Goal: Information Seeking & Learning: Learn about a topic

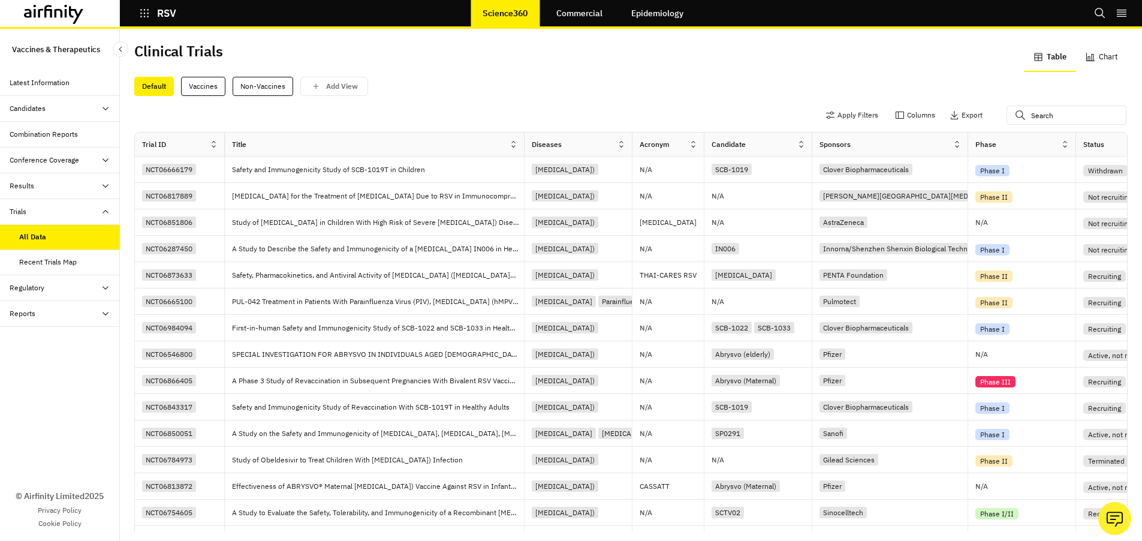
click at [874, 102] on div "Apply Filters Columns Export" at bounding box center [630, 116] width 993 height 31
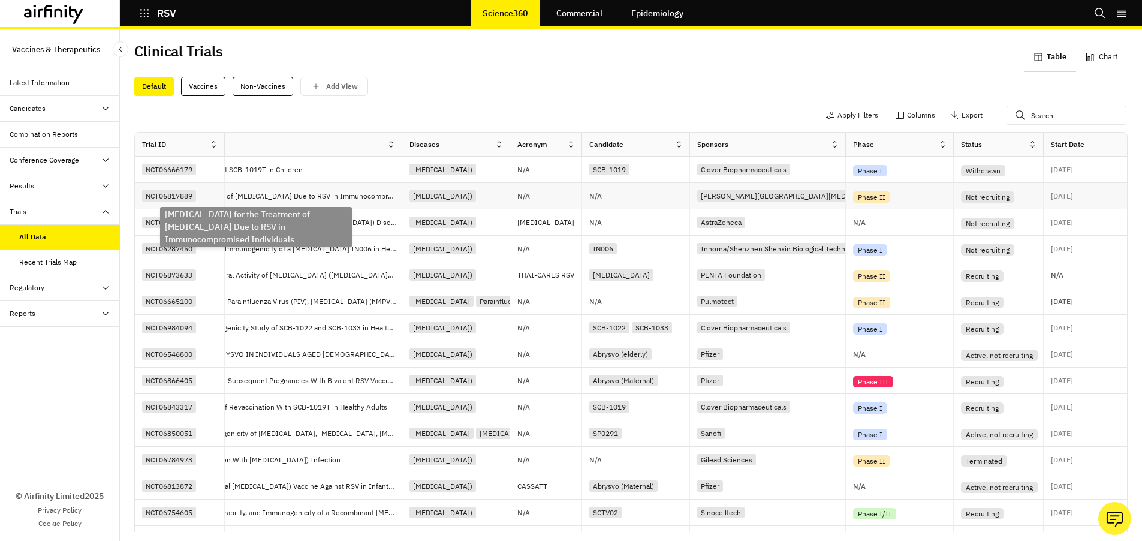
click at [351, 197] on p "Remdesivir for the Treatment of Upper Respiratory Tract Infection Due to RSV in…" at bounding box center [256, 196] width 292 height 12
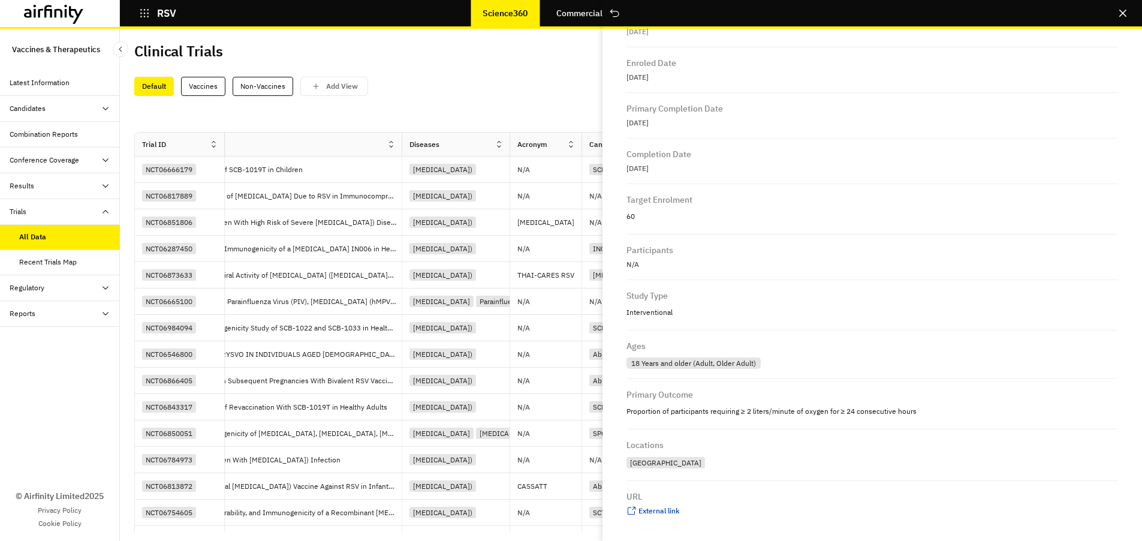
scroll to position [435, 0]
click at [467, 80] on div "Default Vaccines Non-Vaccines Add View" at bounding box center [630, 86] width 993 height 19
click at [509, 81] on div "Default Vaccines Non-Vaccines Add View" at bounding box center [630, 86] width 993 height 19
click at [1121, 15] on icon "Close" at bounding box center [1122, 13] width 7 height 7
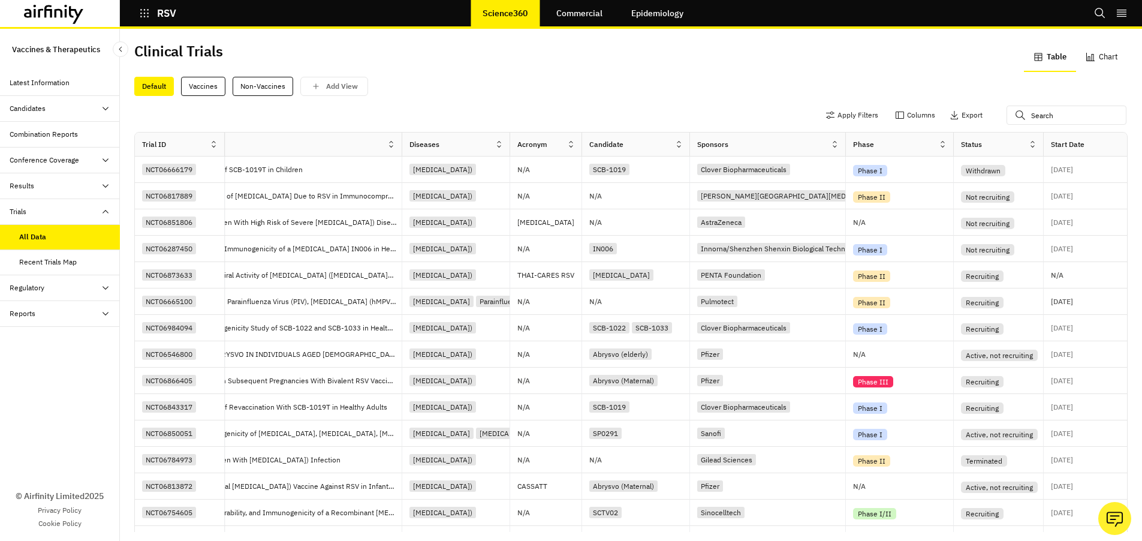
click at [1035, 147] on icon at bounding box center [1032, 144] width 9 height 9
click at [979, 194] on div "Sort Ascending" at bounding box center [980, 199] width 123 height 27
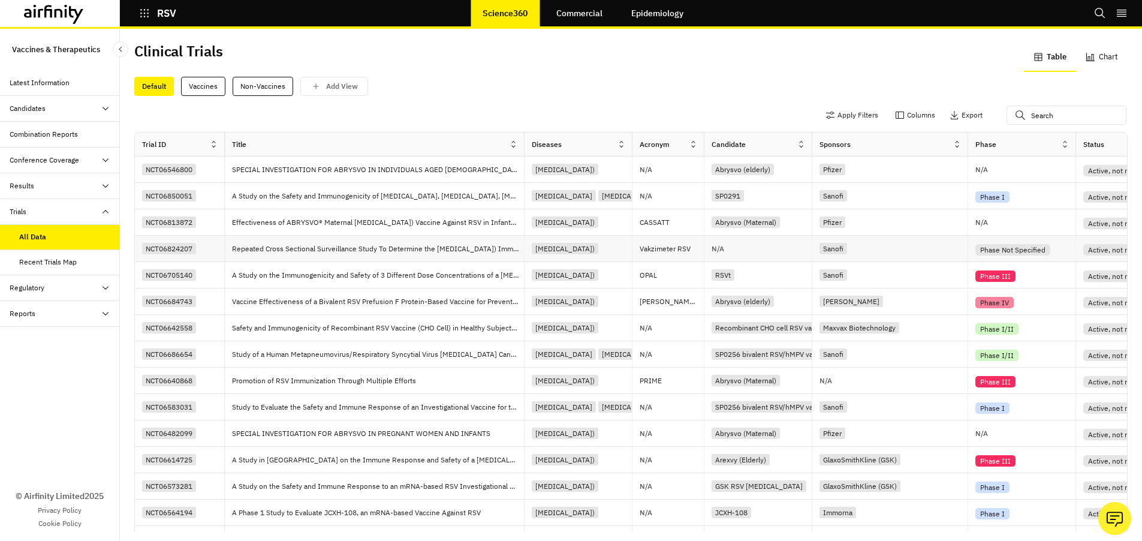
scroll to position [0, 0]
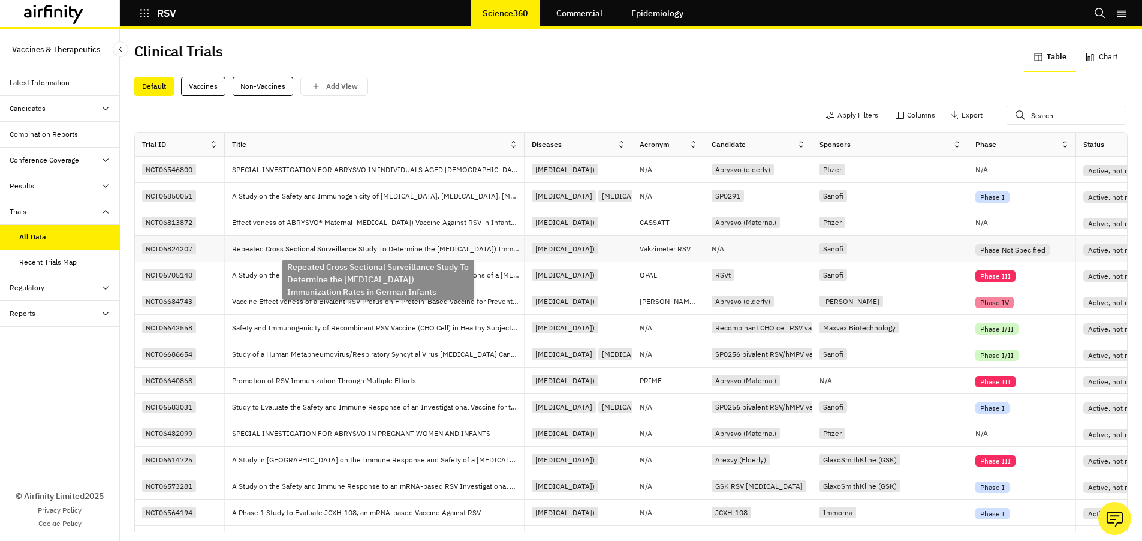
click at [358, 249] on p "Repeated Cross Sectional Surveillance Study To Determine the Respiratory Syncyt…" at bounding box center [378, 249] width 292 height 12
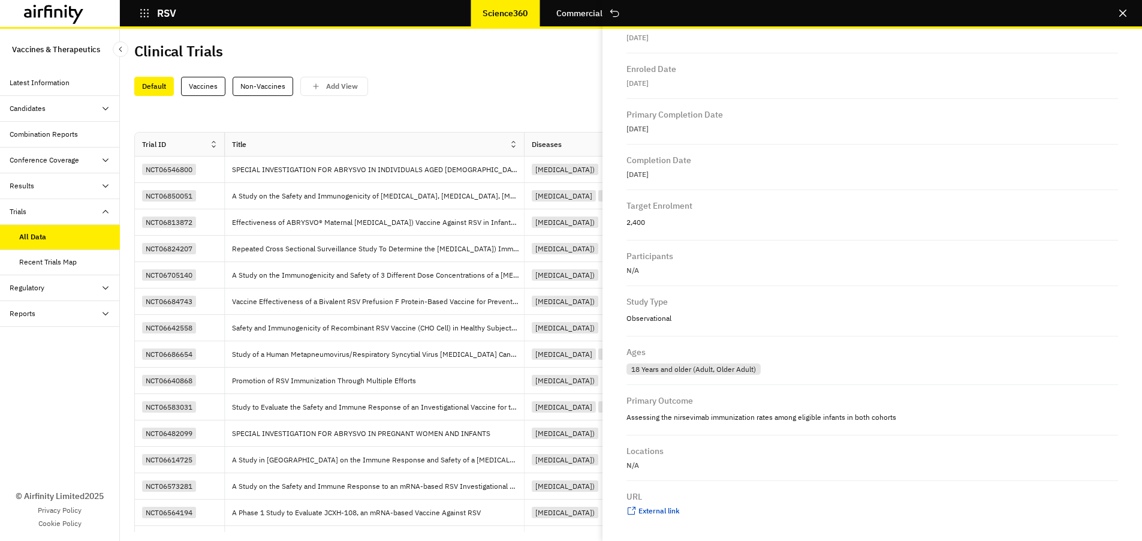
scroll to position [433, 0]
click at [663, 509] on span "External link" at bounding box center [658, 510] width 41 height 9
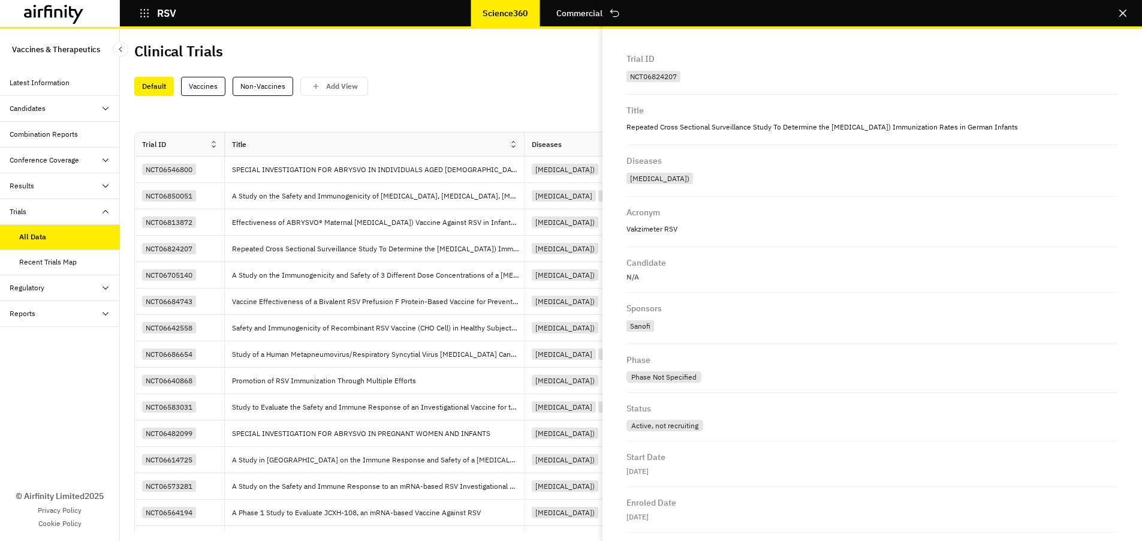
scroll to position [0, 0]
click at [457, 93] on div "Default Vaccines Non-Vaccines Add View" at bounding box center [630, 86] width 993 height 19
click at [1130, 14] on button "Close" at bounding box center [1122, 13] width 19 height 19
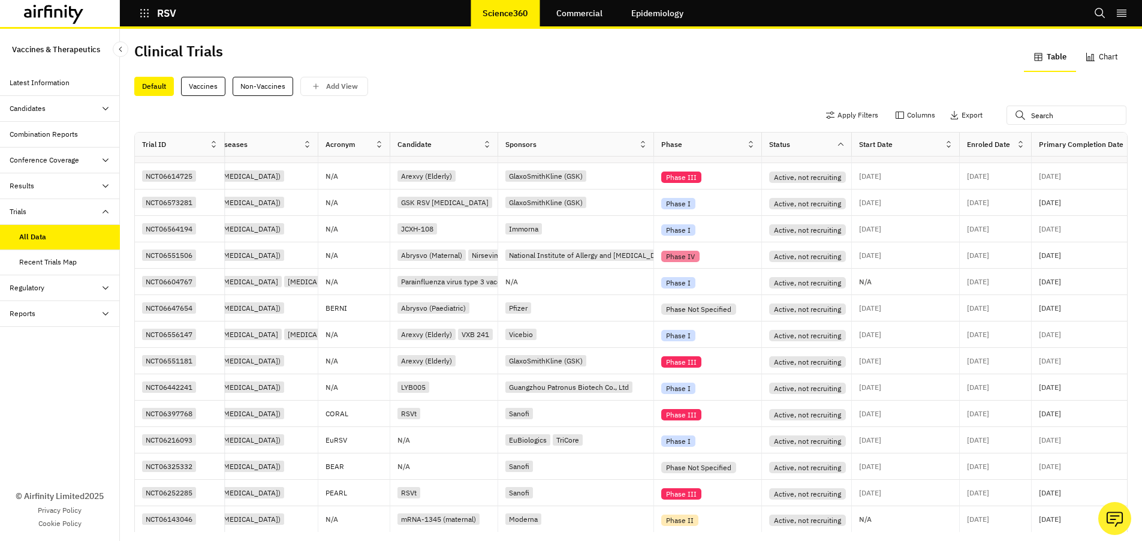
scroll to position [5, 0]
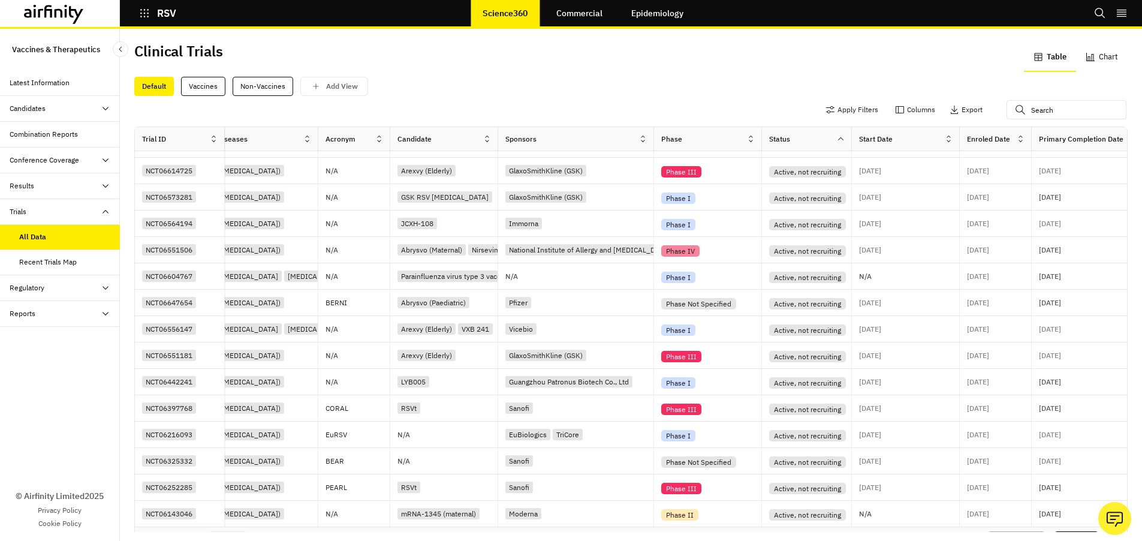
click at [1080, 531] on button "Next" at bounding box center [1076, 540] width 44 height 19
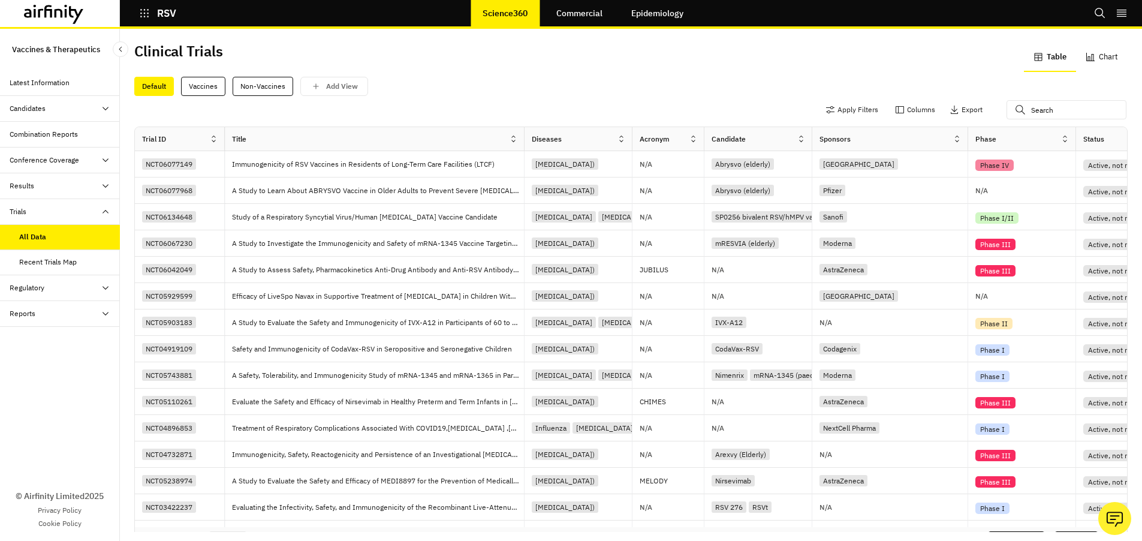
scroll to position [0, 0]
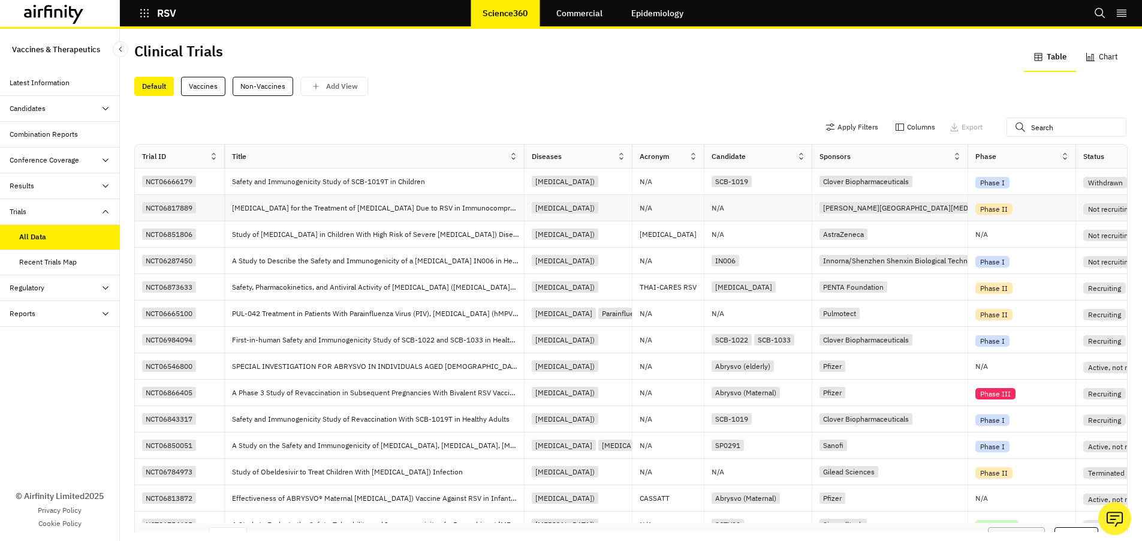
click at [192, 206] on div "NCT06817889" at bounding box center [169, 207] width 54 height 11
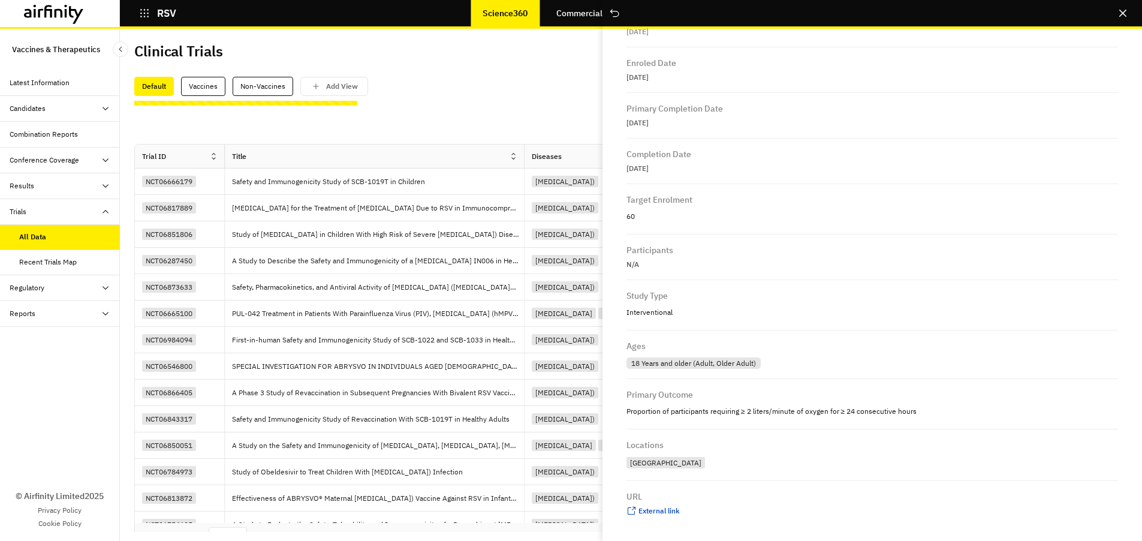
scroll to position [435, 0]
click at [663, 509] on span "External link" at bounding box center [658, 510] width 41 height 9
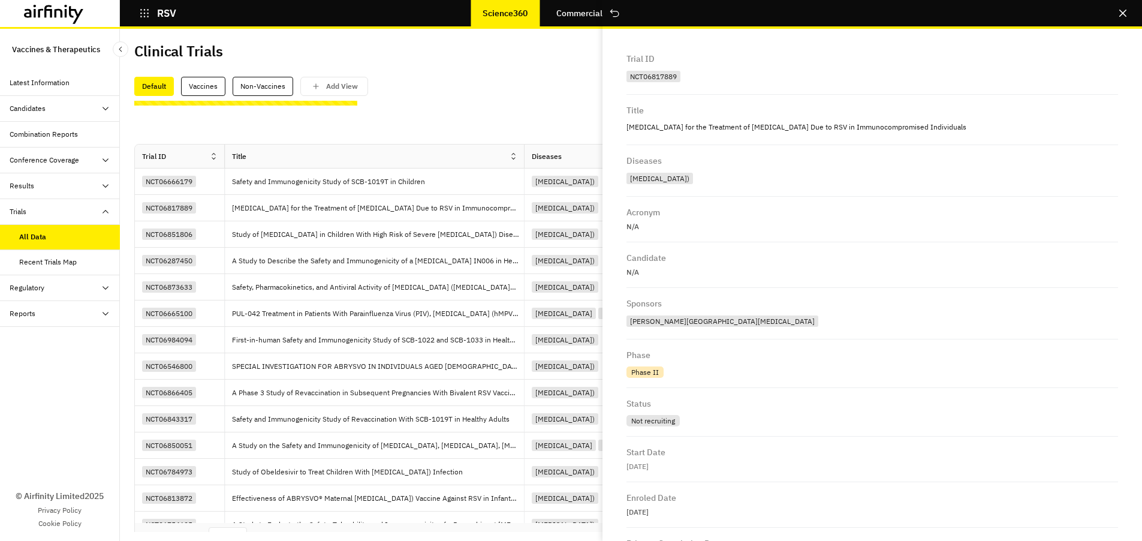
scroll to position [0, 0]
click at [1124, 12] on icon "Close" at bounding box center [1122, 13] width 7 height 7
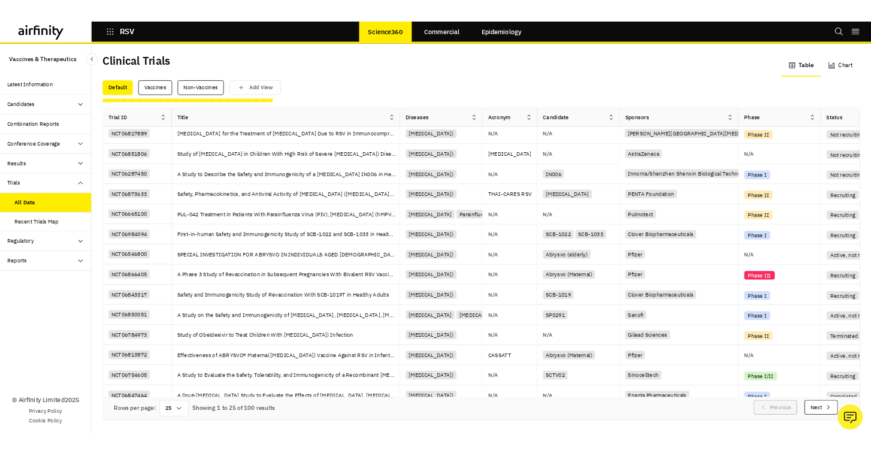
scroll to position [26, 0]
